Goal: Obtain resource: Download file/media

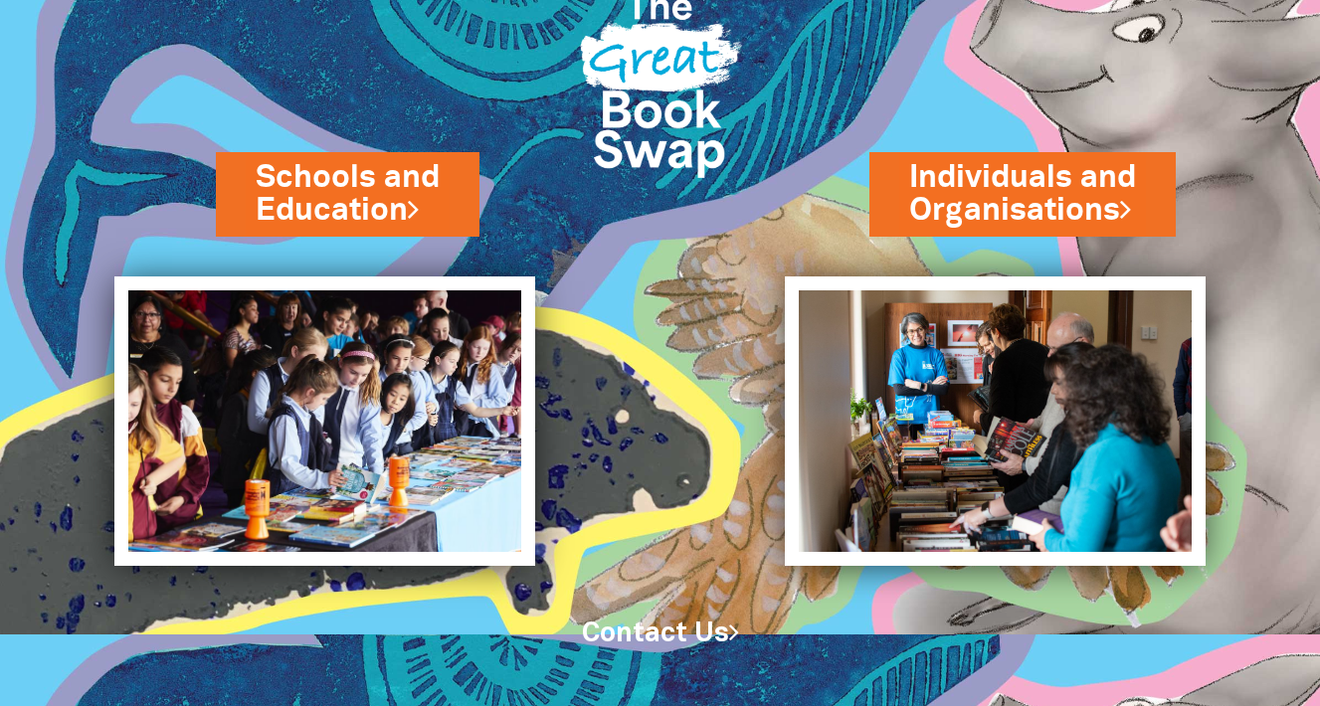
scroll to position [80, 0]
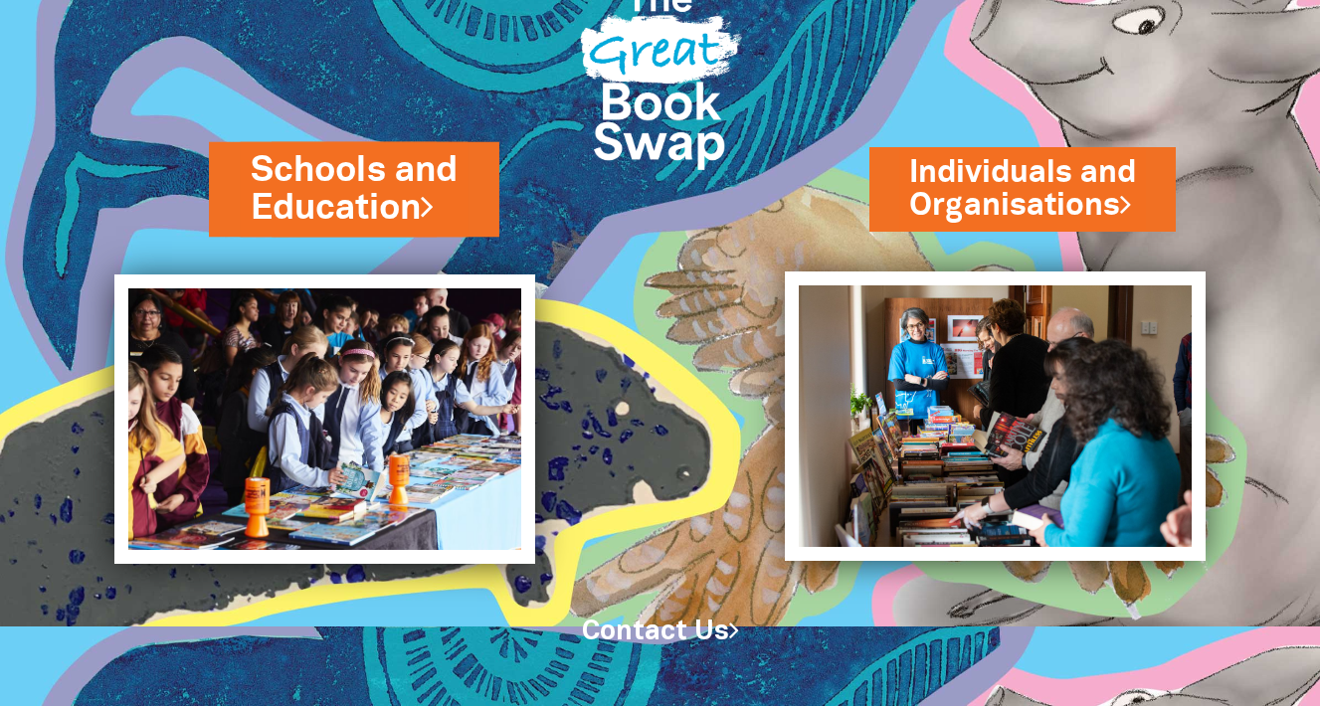
click at [393, 190] on link "Schools and Education" at bounding box center [354, 189] width 207 height 88
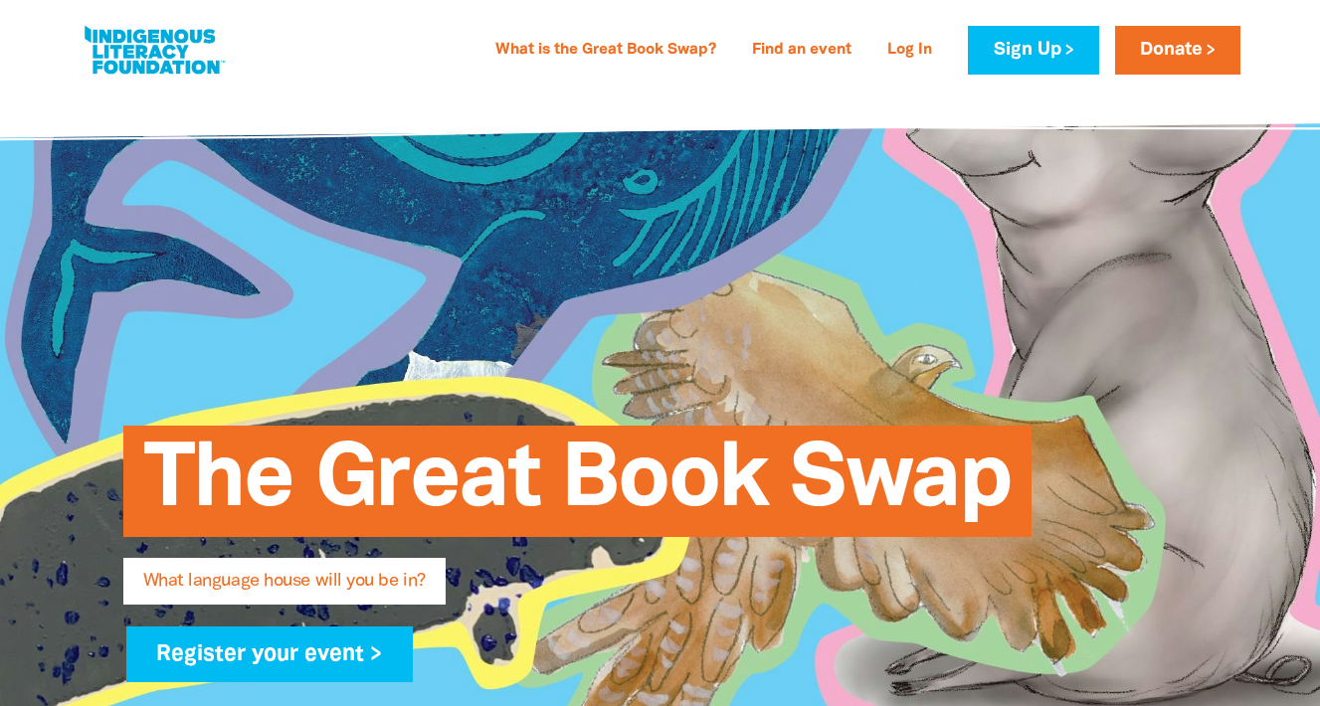
type input "[PERSON_NAME]"
type input "Hills"
type input "[PERSON_NAME][EMAIL_ADDRESS][DOMAIN_NAME]"
type input "[GEOGRAPHIC_DATA]"
select select "primary-school"
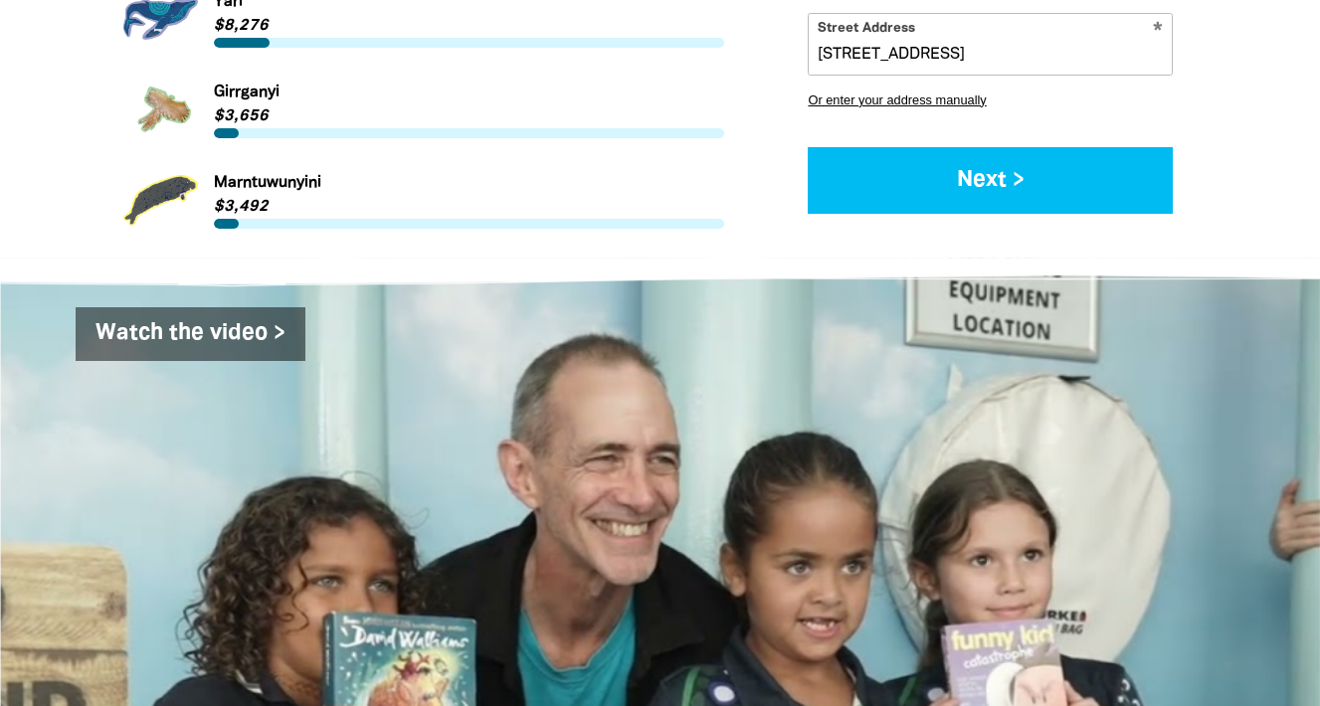
scroll to position [3001, 0]
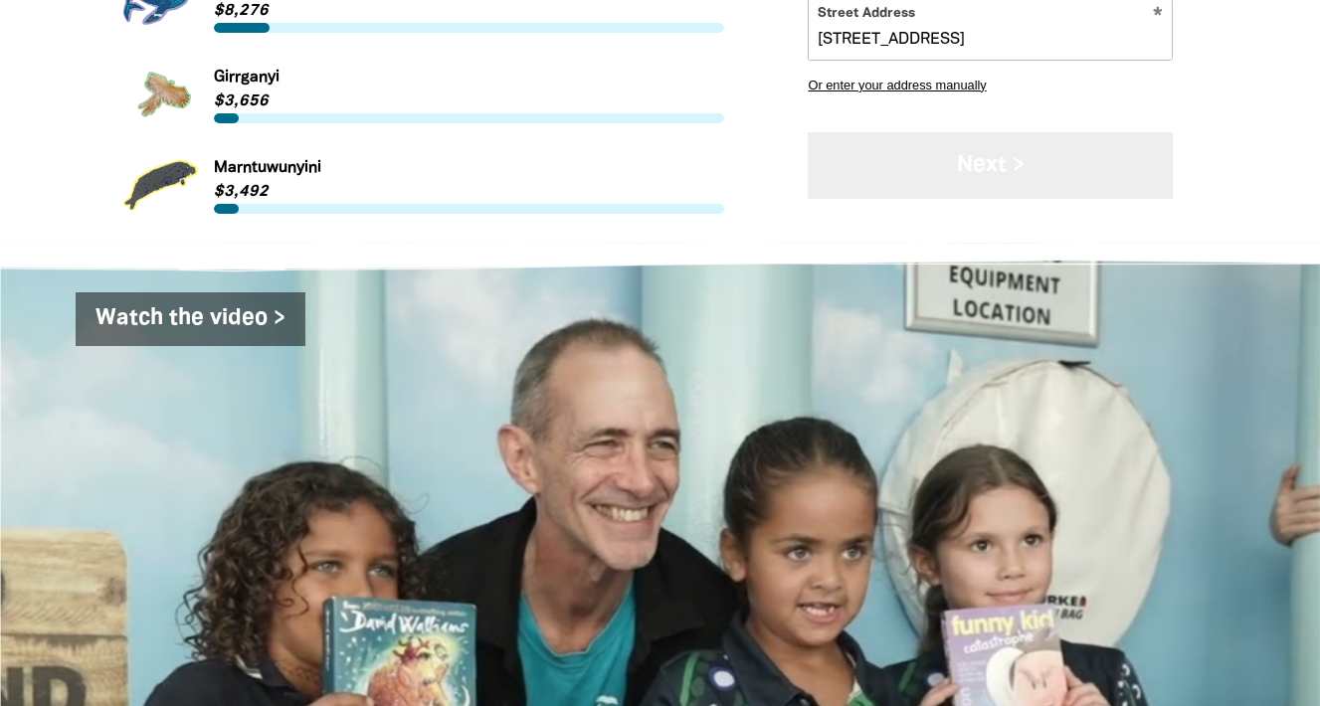
click at [1006, 135] on button "Next >" at bounding box center [990, 165] width 365 height 67
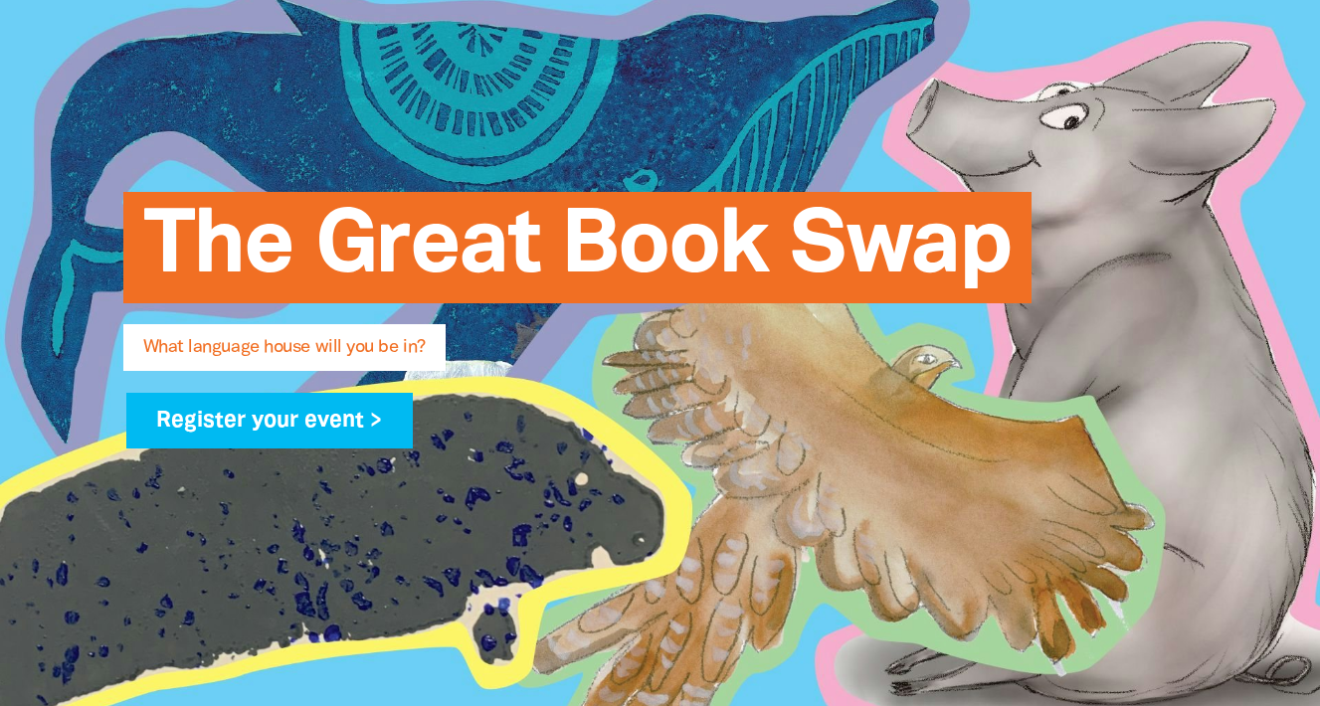
scroll to position [0, 0]
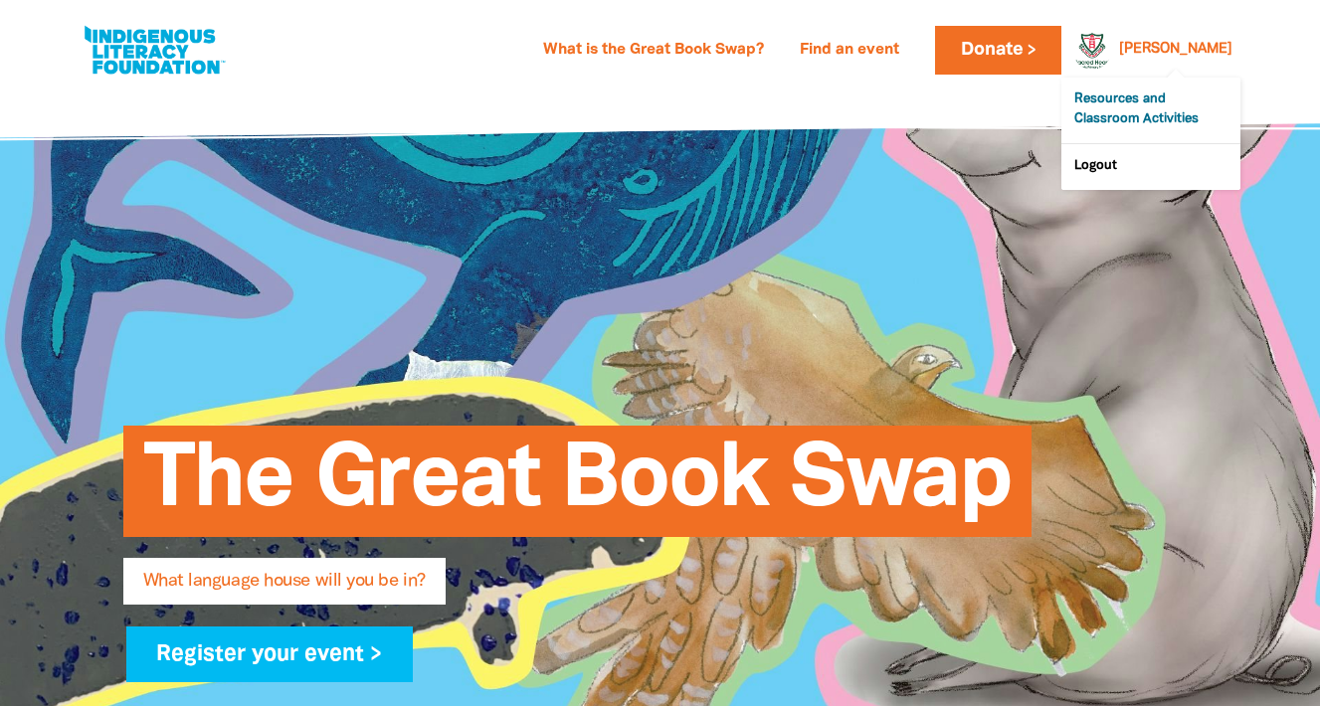
click at [1135, 100] on link "Resources and Classroom Activities" at bounding box center [1150, 111] width 179 height 66
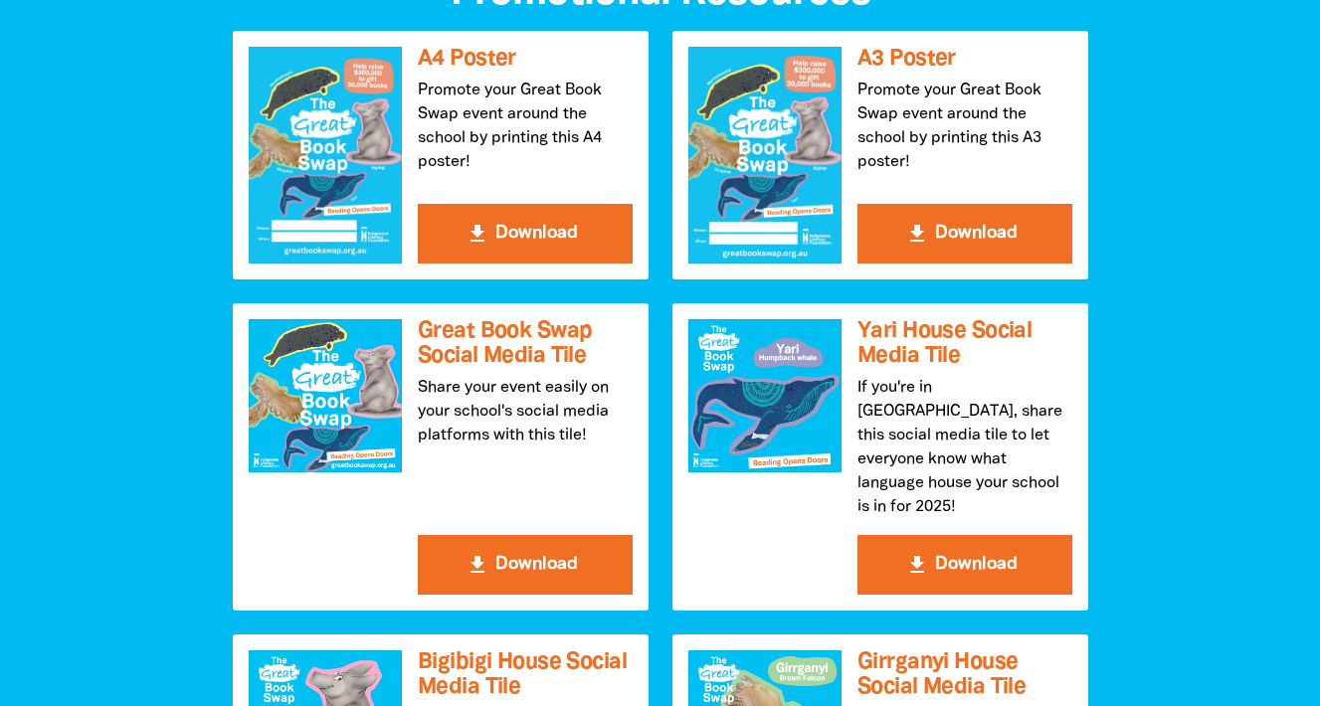
scroll to position [2190, 0]
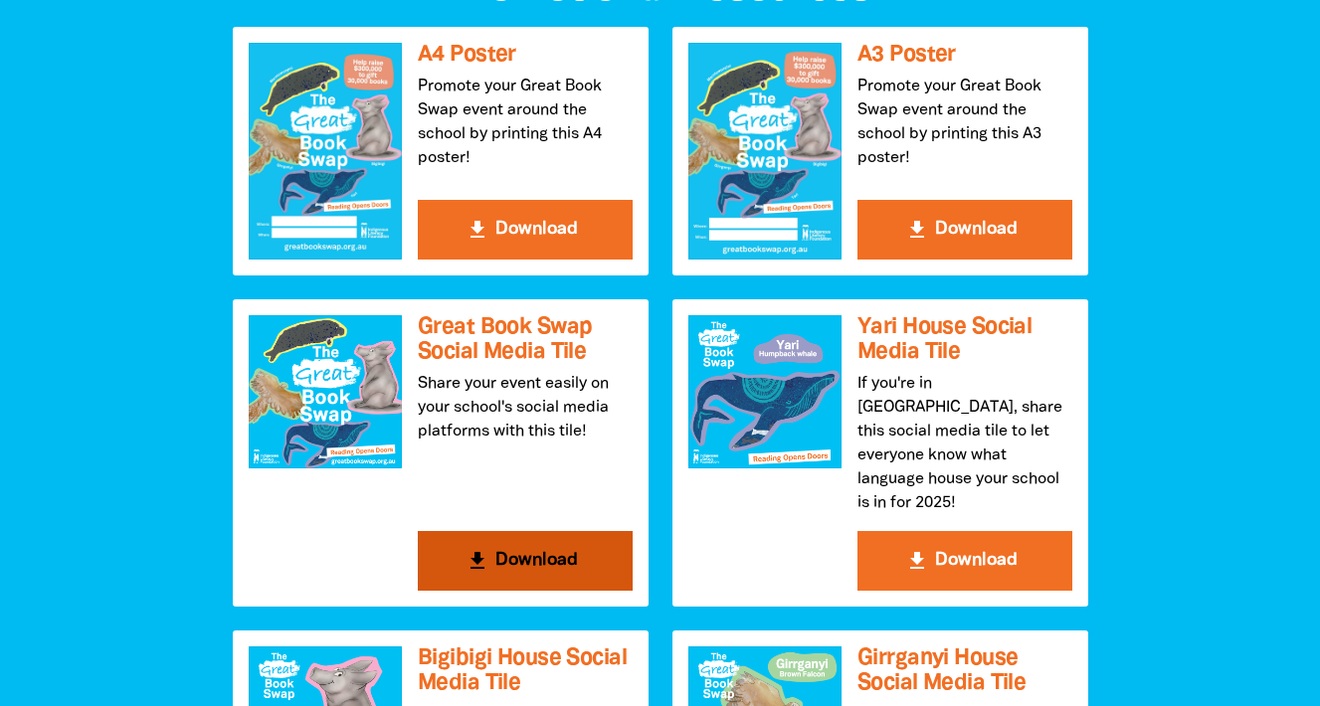
click at [470, 531] on button "get_app Download" at bounding box center [525, 561] width 215 height 60
click at [472, 549] on icon "get_app" at bounding box center [478, 561] width 24 height 24
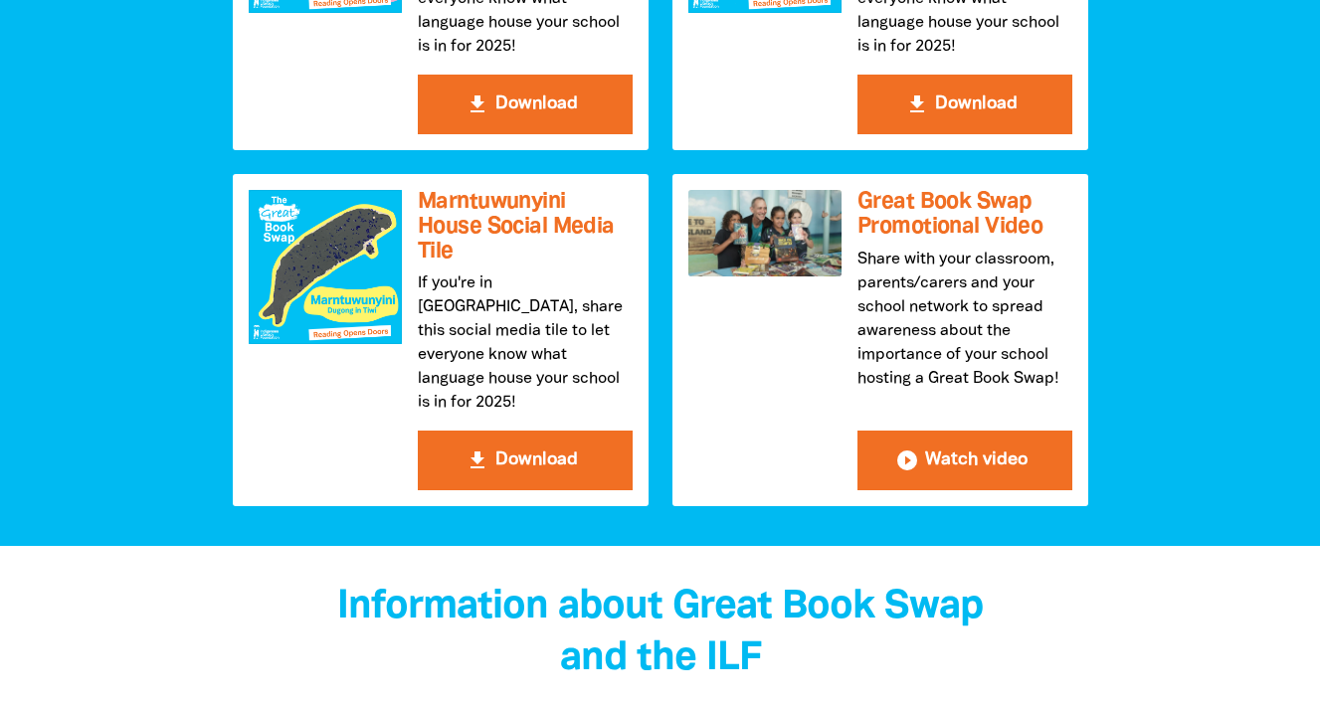
scroll to position [2969, 0]
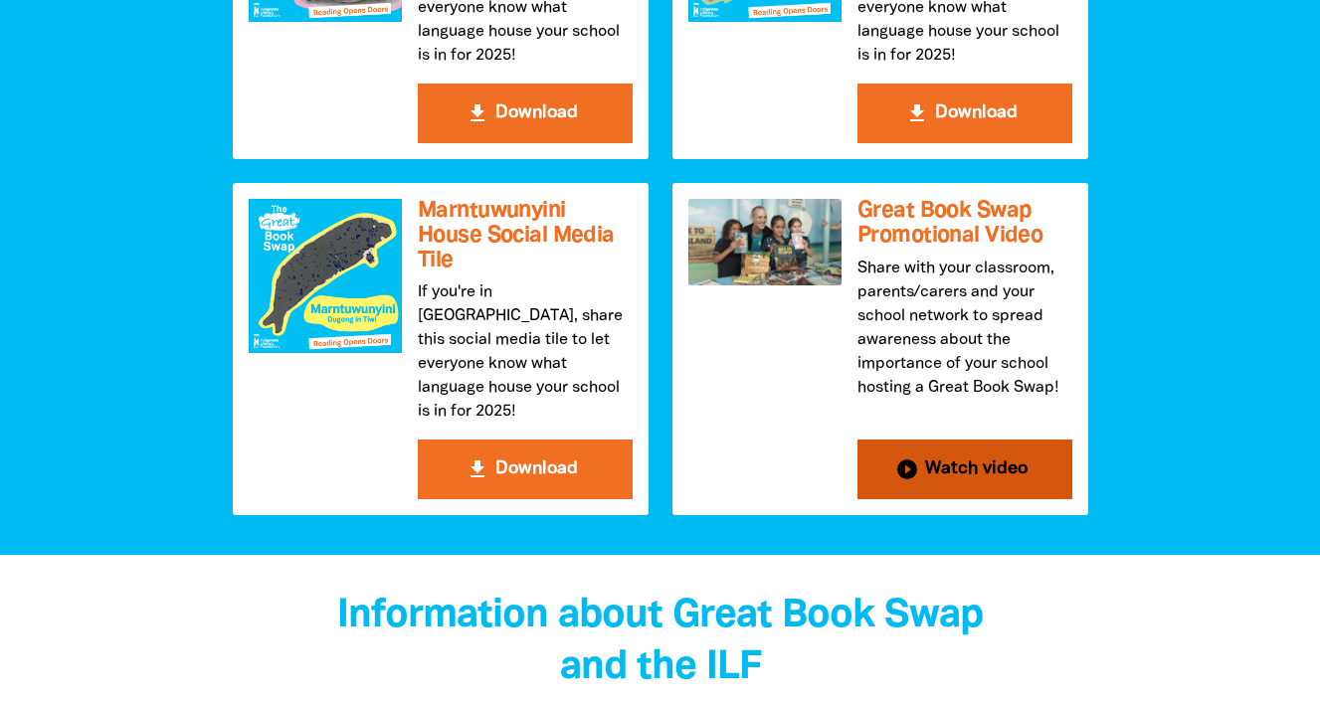
click at [931, 440] on button "play_circle_filled Watch video" at bounding box center [964, 470] width 215 height 60
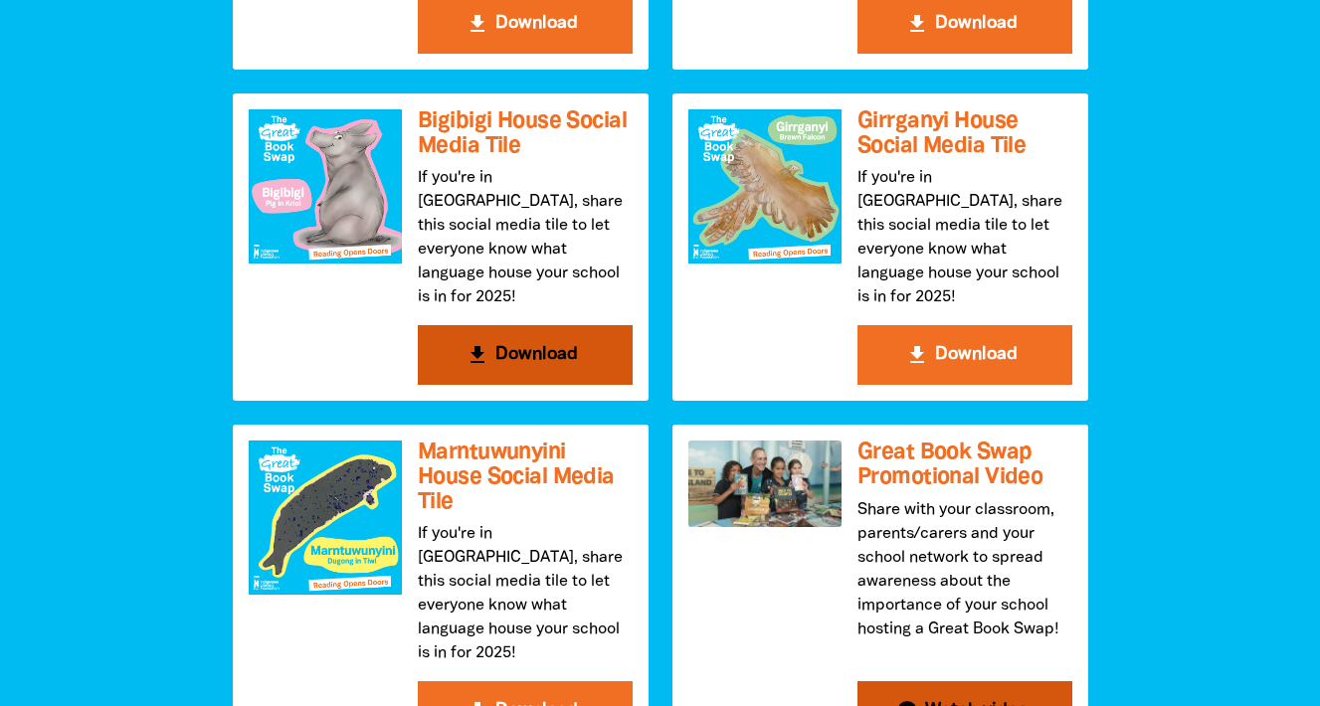
scroll to position [2280, 0]
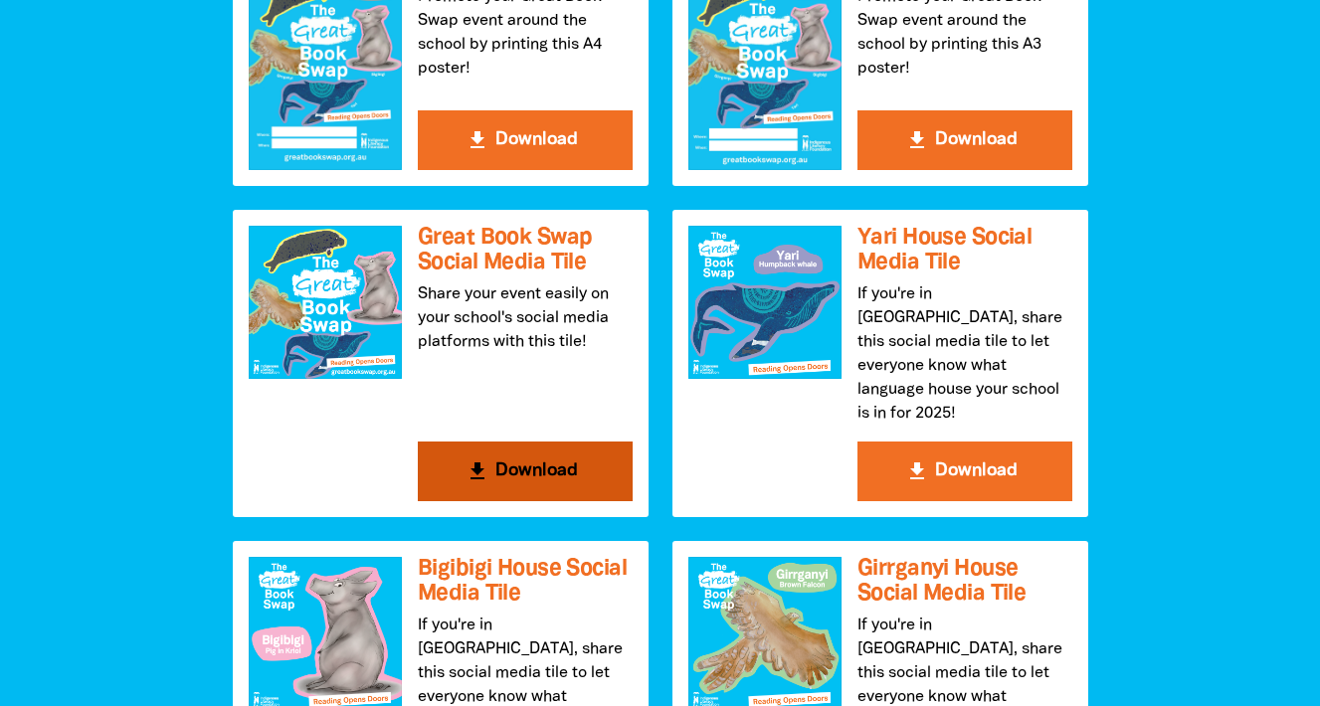
click at [479, 260] on h3 "Great Book Swap Social Media Tile" at bounding box center [525, 250] width 215 height 49
drag, startPoint x: 487, startPoint y: 276, endPoint x: 422, endPoint y: 344, distance: 95.0
click at [422, 344] on div "get_app A4 Poster Promote your Great Book Swap event around the school by print…" at bounding box center [660, 577] width 879 height 1280
click at [504, 442] on button "get_app Download" at bounding box center [525, 472] width 215 height 60
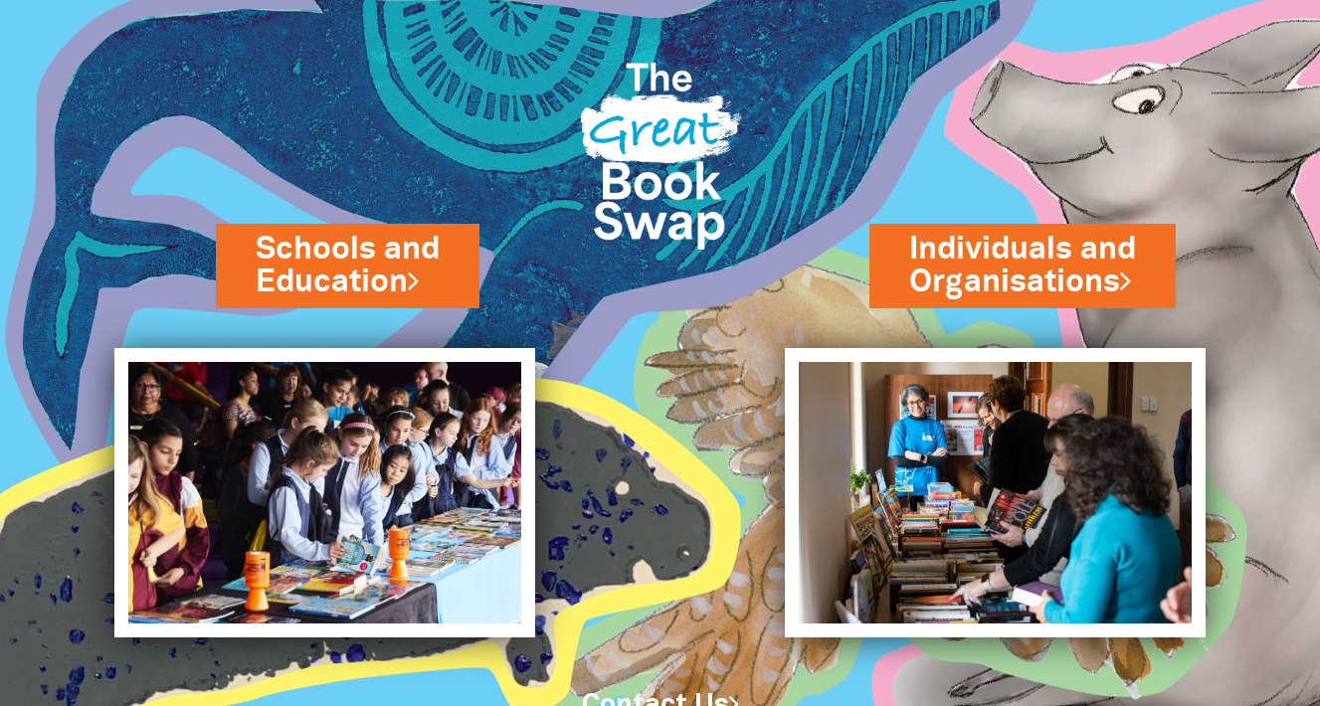
scroll to position [80, 0]
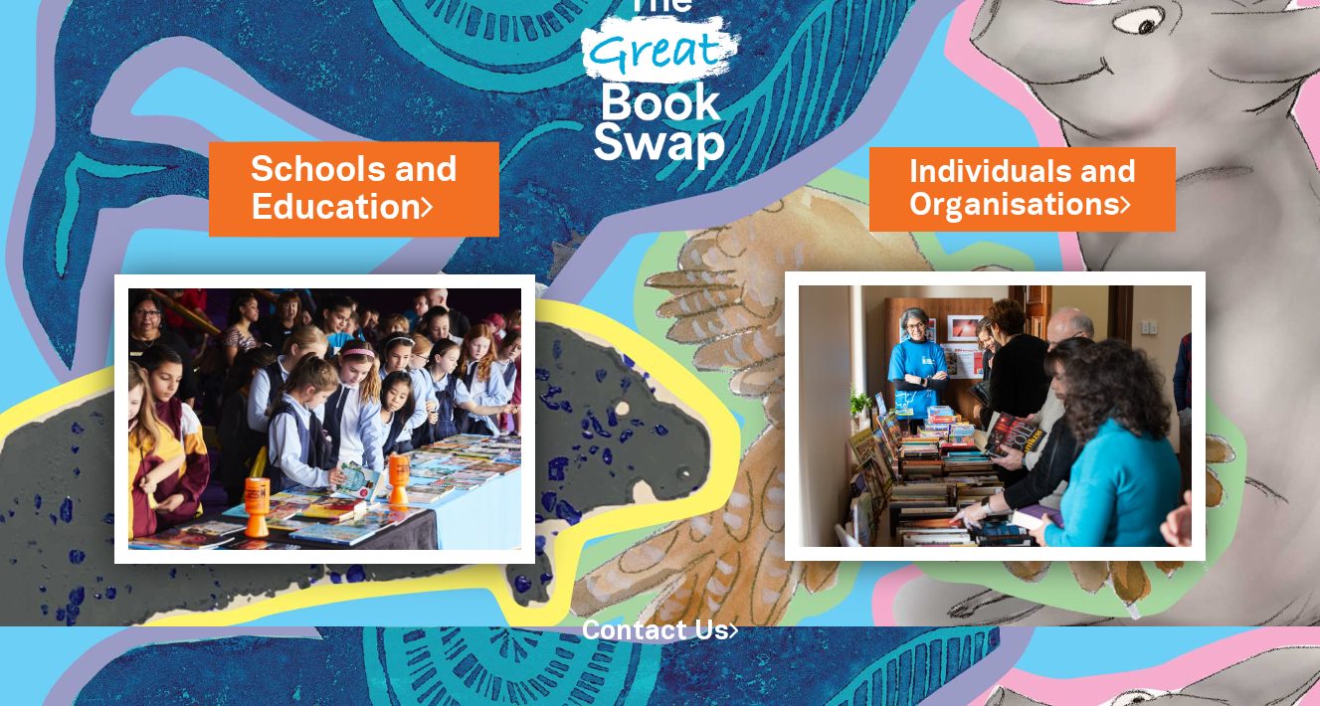
click at [390, 196] on link "Schools and Education" at bounding box center [354, 189] width 207 height 88
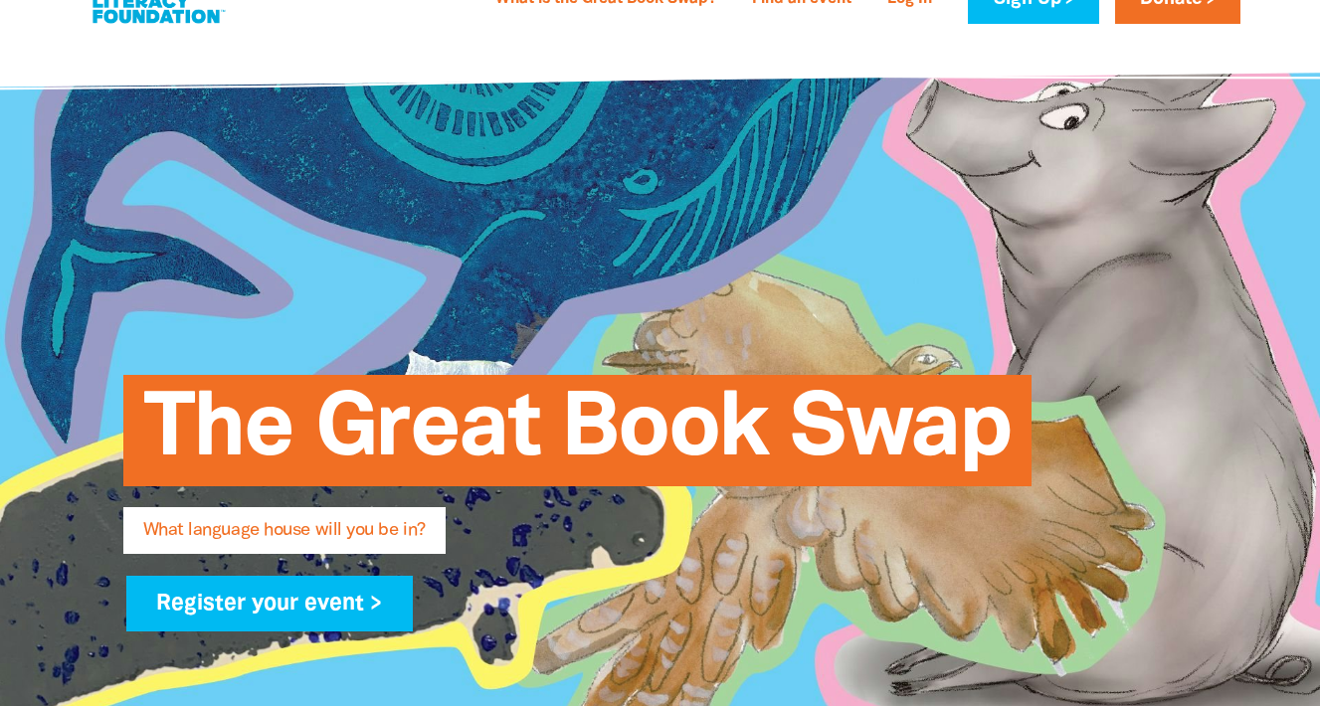
type input "[PERSON_NAME]"
type input "Hills"
type input "[PERSON_NAME][EMAIL_ADDRESS][DOMAIN_NAME]"
type input "[GEOGRAPHIC_DATA]"
select select "primary-school"
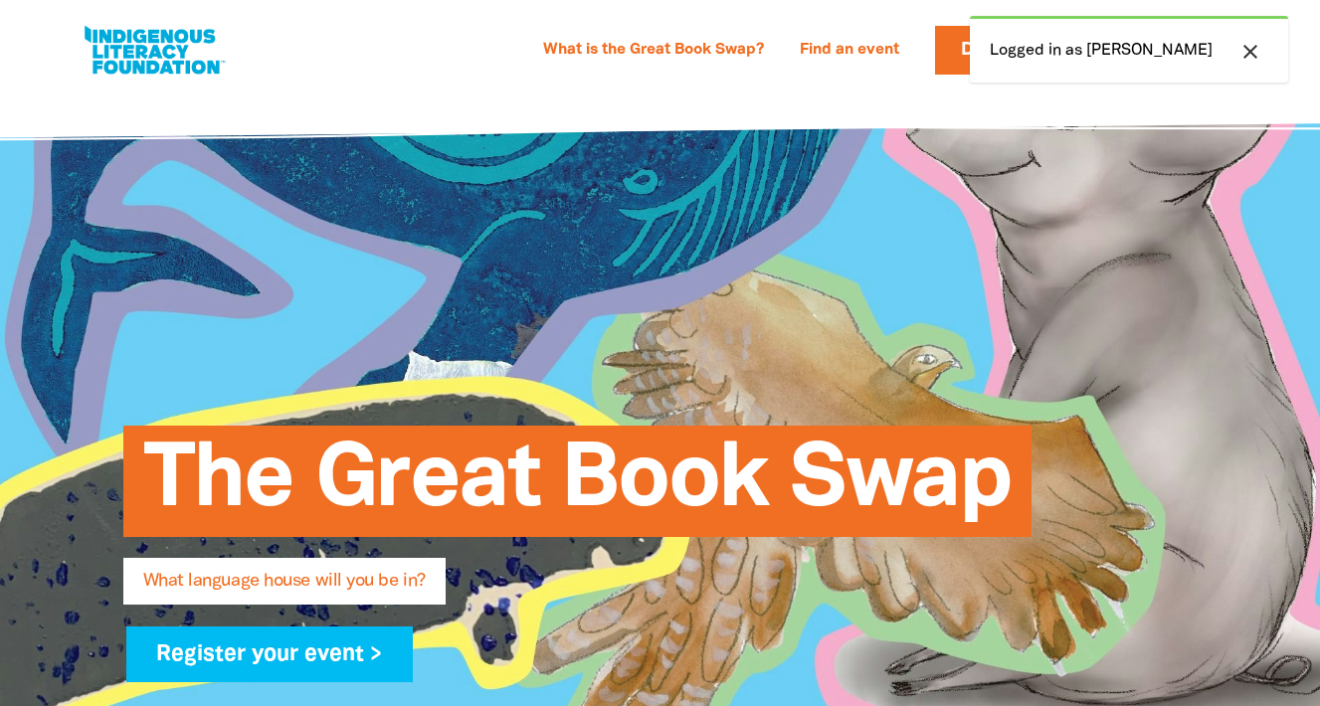
click at [963, 218] on div "The Great Book Swap What language house will you be in? Register your event >" at bounding box center [661, 544] width 1194 height 908
click at [1250, 56] on icon "close" at bounding box center [1250, 52] width 24 height 24
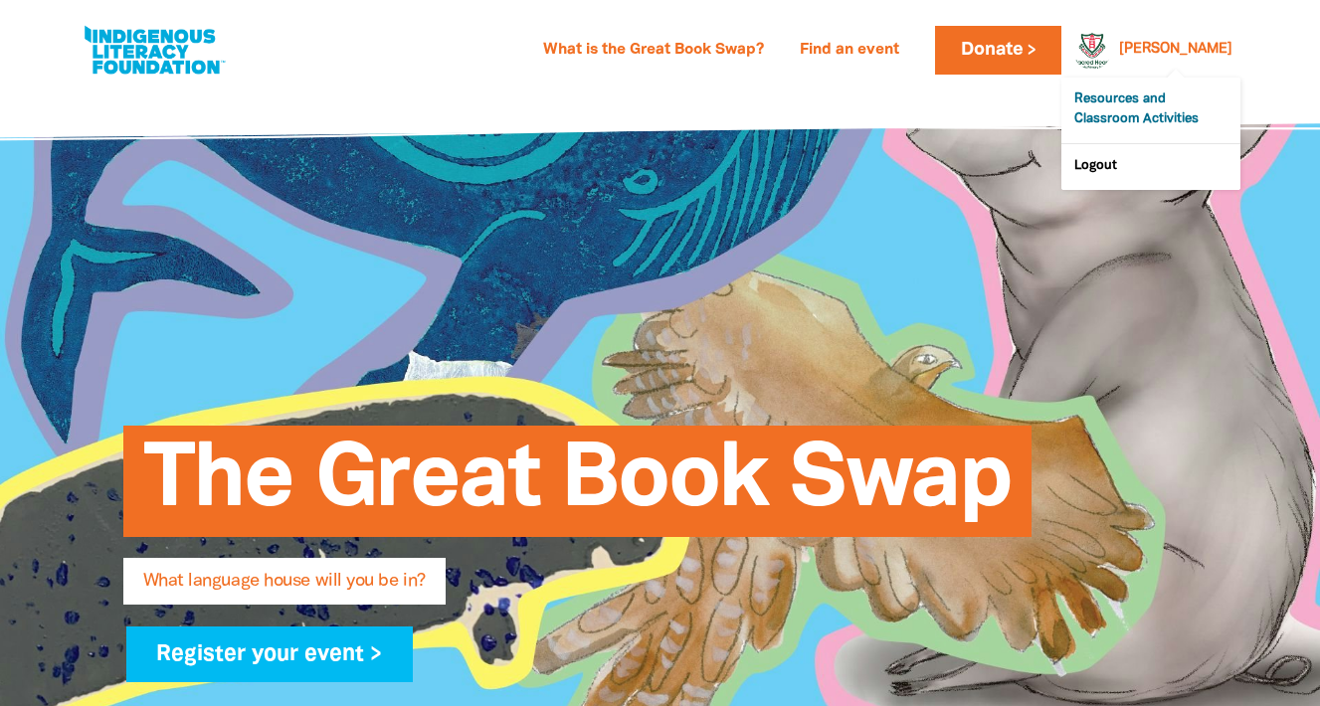
click at [1153, 93] on link "Resources and Classroom Activities" at bounding box center [1150, 111] width 179 height 66
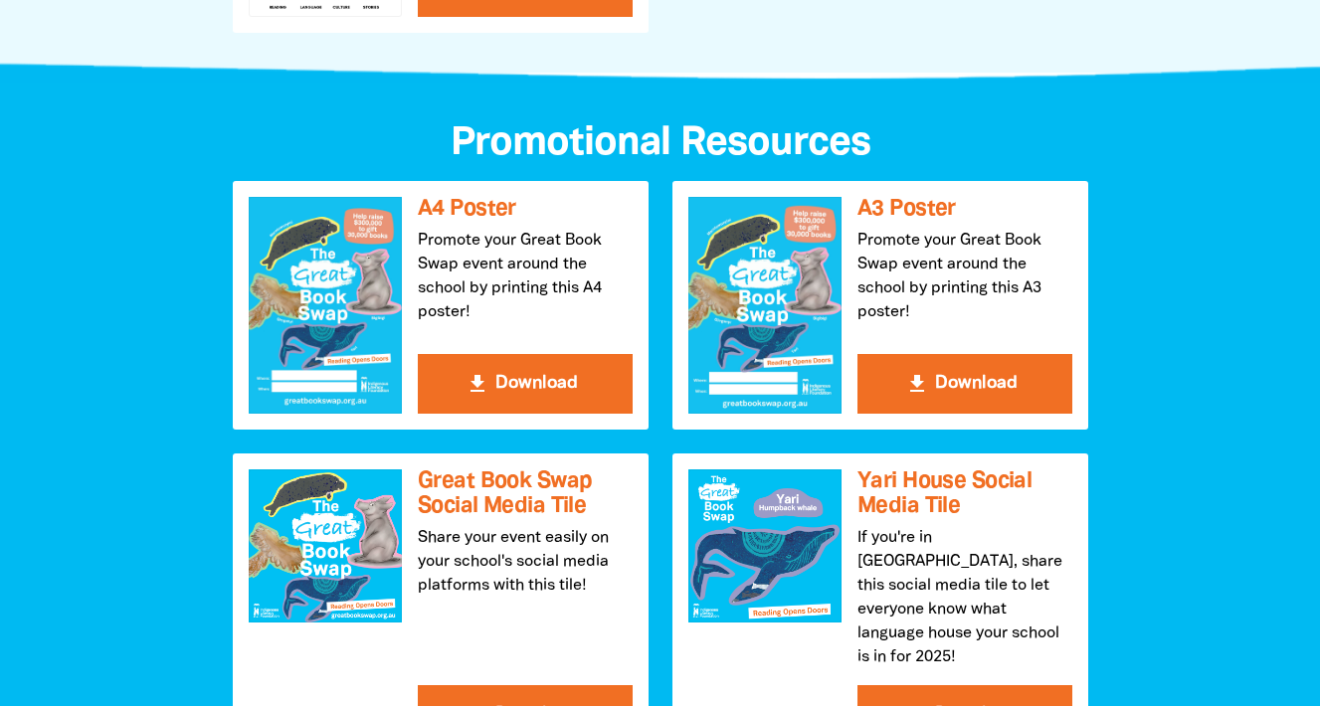
scroll to position [2038, 0]
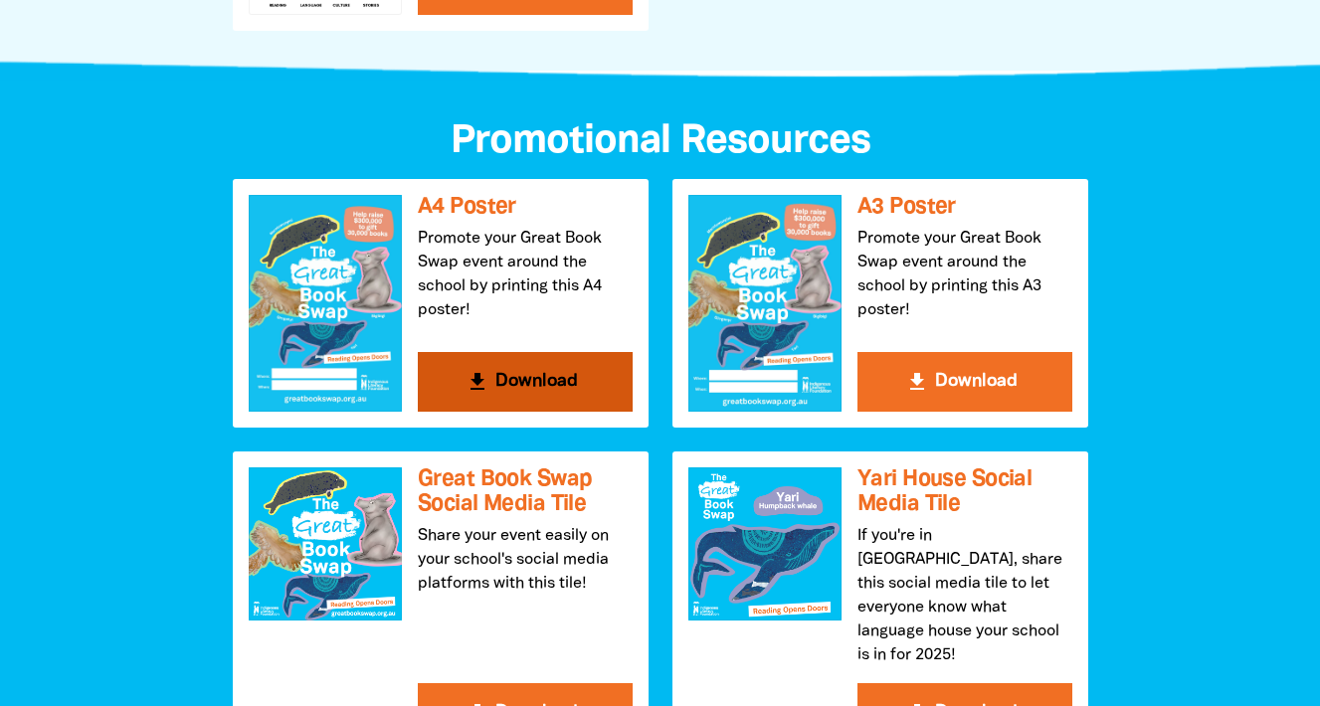
click at [494, 366] on button "get_app Download" at bounding box center [525, 382] width 215 height 60
